Goal: Information Seeking & Learning: Find specific fact

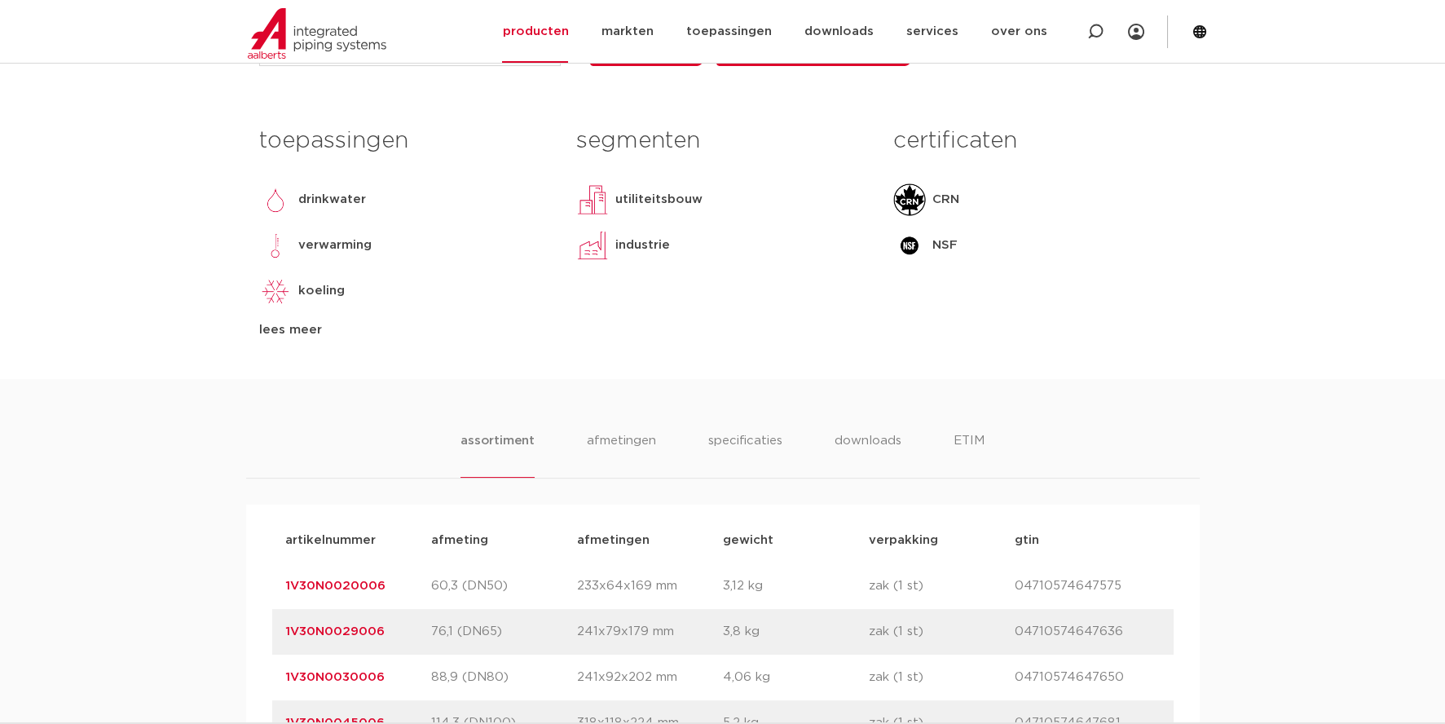
scroll to position [733, 0]
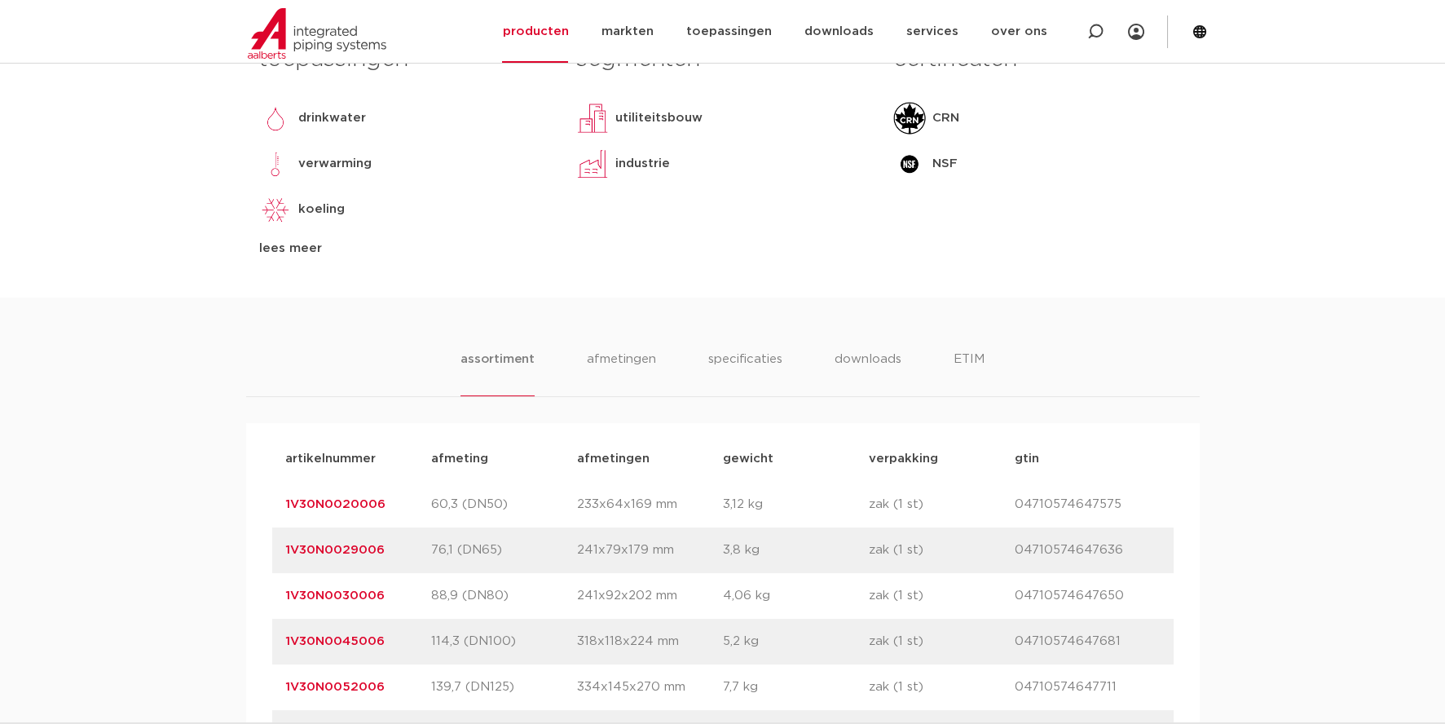
drag, startPoint x: 412, startPoint y: 500, endPoint x: 403, endPoint y: 500, distance: 9.0
click at [403, 500] on p "1V30N0020006" at bounding box center [358, 505] width 146 height 20
click at [395, 507] on p "1V30N0020006" at bounding box center [358, 505] width 146 height 20
drag, startPoint x: 393, startPoint y: 500, endPoint x: 276, endPoint y: 505, distance: 116.7
click at [276, 505] on div "artikelnummer 1V30N0020006 afmeting 60,3 (DN50) [GEOGRAPHIC_DATA] 233x64x169 mm…" at bounding box center [723, 505] width 902 height 46
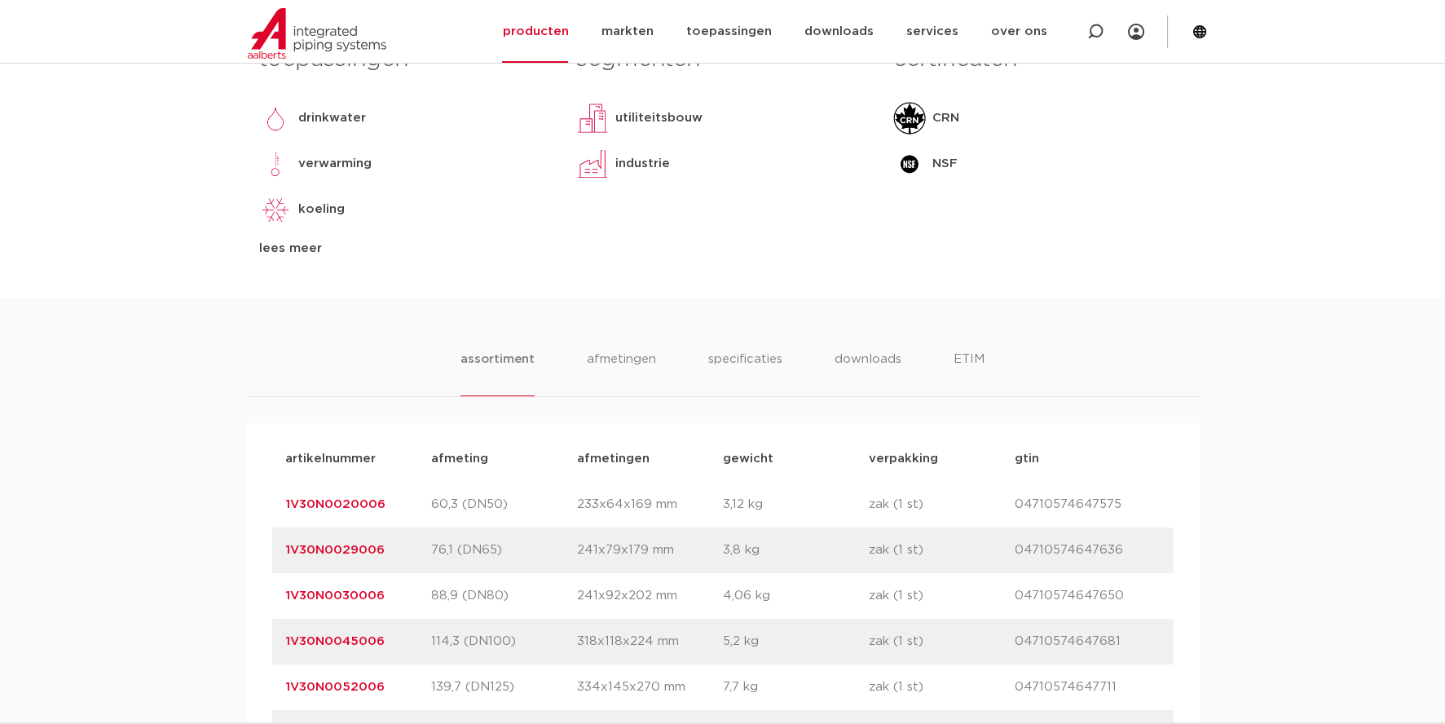
copy link "1V30N0020006"
click at [351, 338] on div "assortiment [GEOGRAPHIC_DATA] specificaties downloads ETIM assortiment [GEOGRAP…" at bounding box center [722, 602] width 1445 height 608
drag, startPoint x: 393, startPoint y: 501, endPoint x: 282, endPoint y: 504, distance: 110.9
click at [282, 504] on div "artikelnummer 1V30N0020006 afmeting 60,3 (DN50) [GEOGRAPHIC_DATA] 233x64x169 mm…" at bounding box center [723, 505] width 902 height 46
copy link "1V30N0020006"
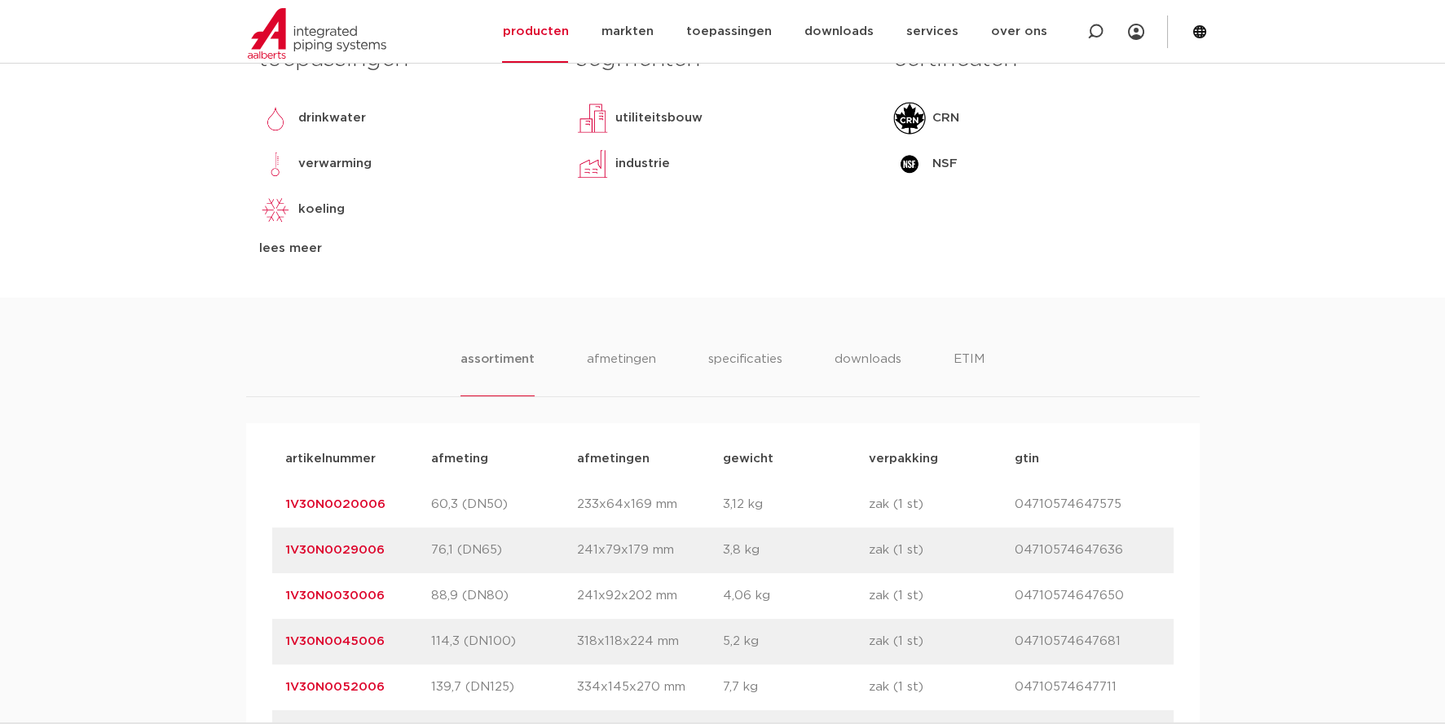
drag, startPoint x: 1124, startPoint y: 513, endPoint x: 1012, endPoint y: 510, distance: 111.7
click at [1012, 510] on div "artikelnummer 1V30N0020006 afmeting 60,3 (DN50) [GEOGRAPHIC_DATA] 233x64x169 mm…" at bounding box center [723, 505] width 902 height 46
drag, startPoint x: 555, startPoint y: 501, endPoint x: 664, endPoint y: 504, distance: 109.3
click at [664, 504] on div "artikelnummer 1V30N0020006 afmeting 60,3 (DN50) [GEOGRAPHIC_DATA] 233x64x169 mm…" at bounding box center [723, 505] width 902 height 46
